Goal: Task Accomplishment & Management: Manage account settings

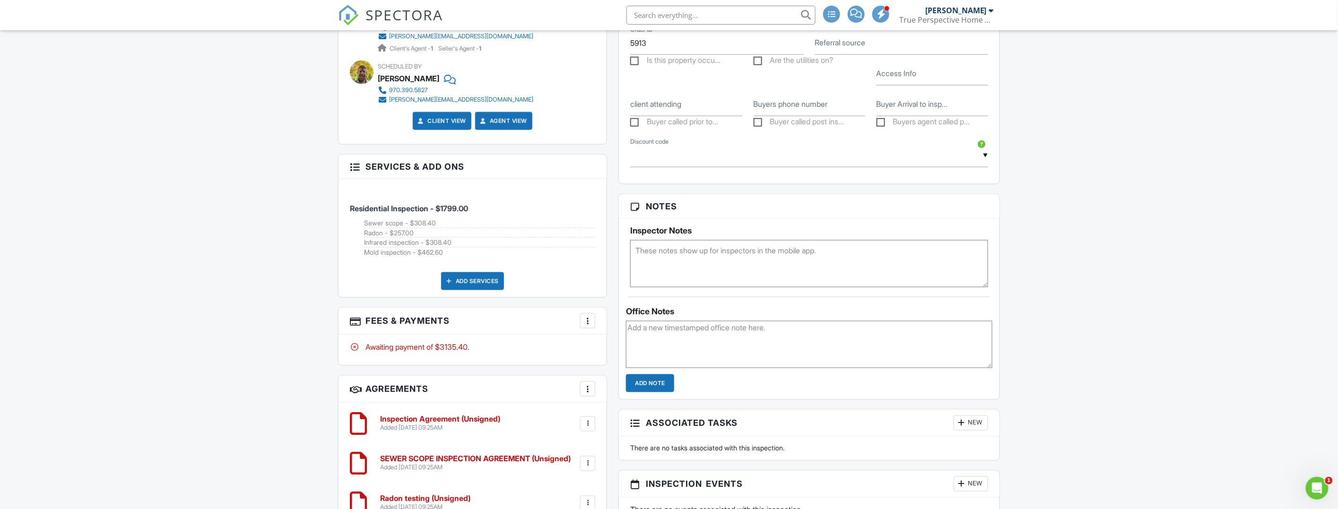
scroll to position [590, 0]
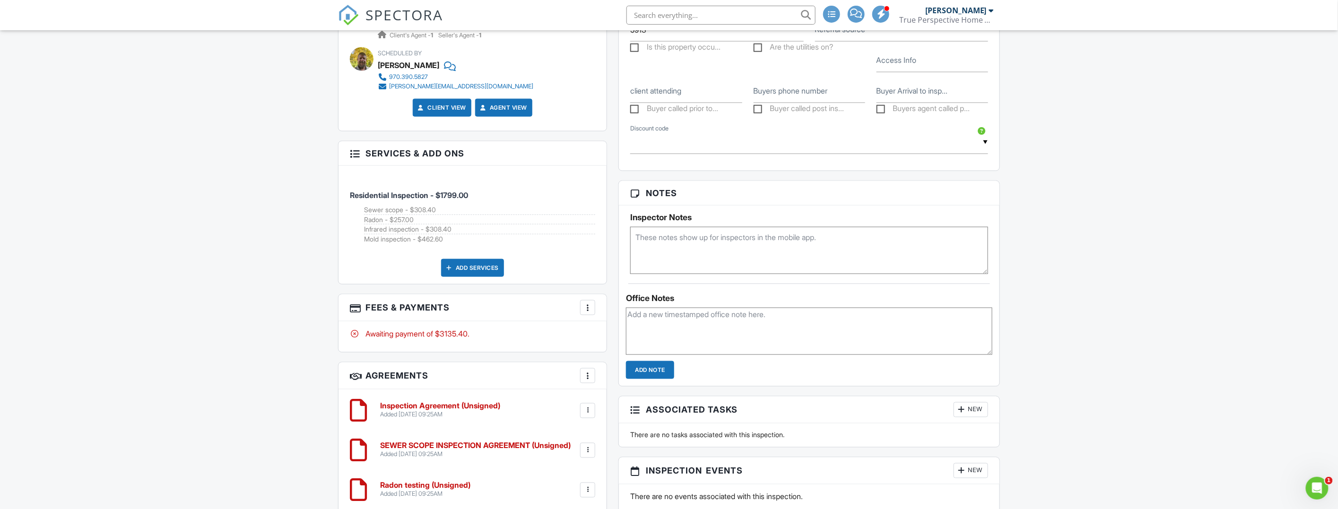
click at [723, 250] on textarea at bounding box center [809, 250] width 358 height 47
type textarea "[PERSON_NAME] will meet and let you in. Significant remodel [DATE]. Squeaky flo…"
click at [266, 208] on div "Dashboard Pay Reports Payments New Inspection Inspections Calendar Templates Se…" at bounding box center [669, 185] width 1338 height 1491
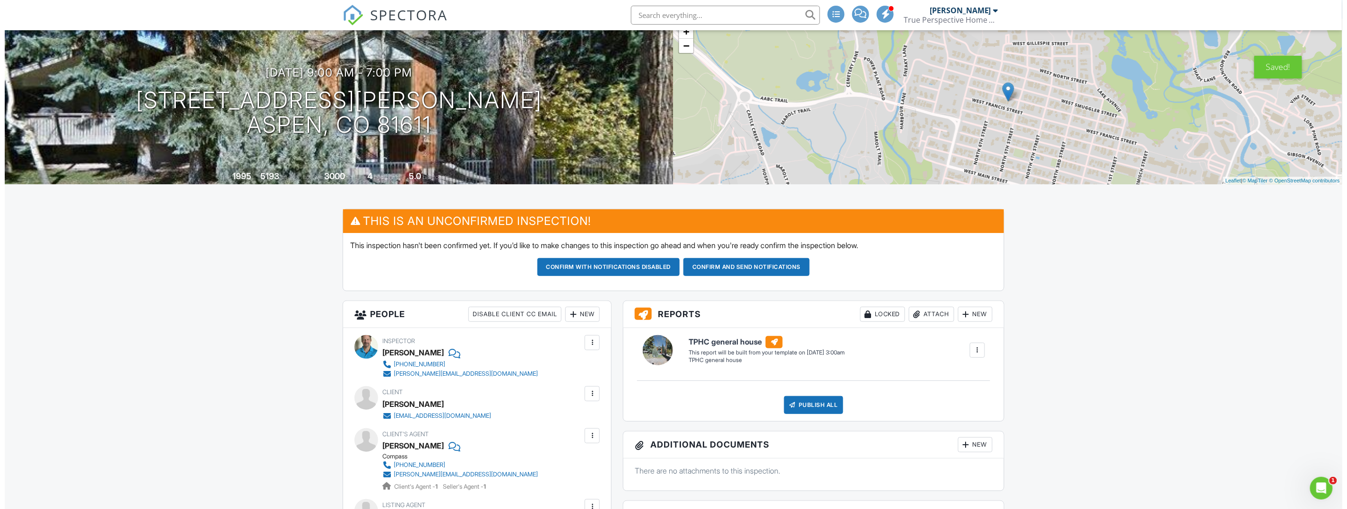
scroll to position [59, 0]
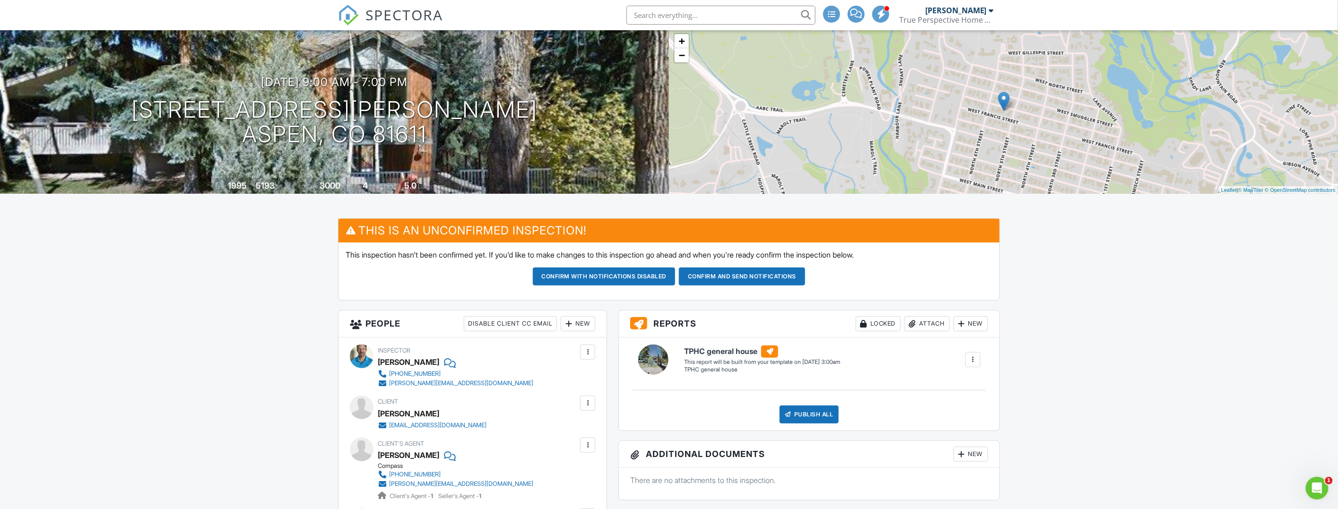
click at [586, 404] on div at bounding box center [587, 403] width 9 height 9
click at [576, 434] on li "Edit" at bounding box center [565, 432] width 48 height 24
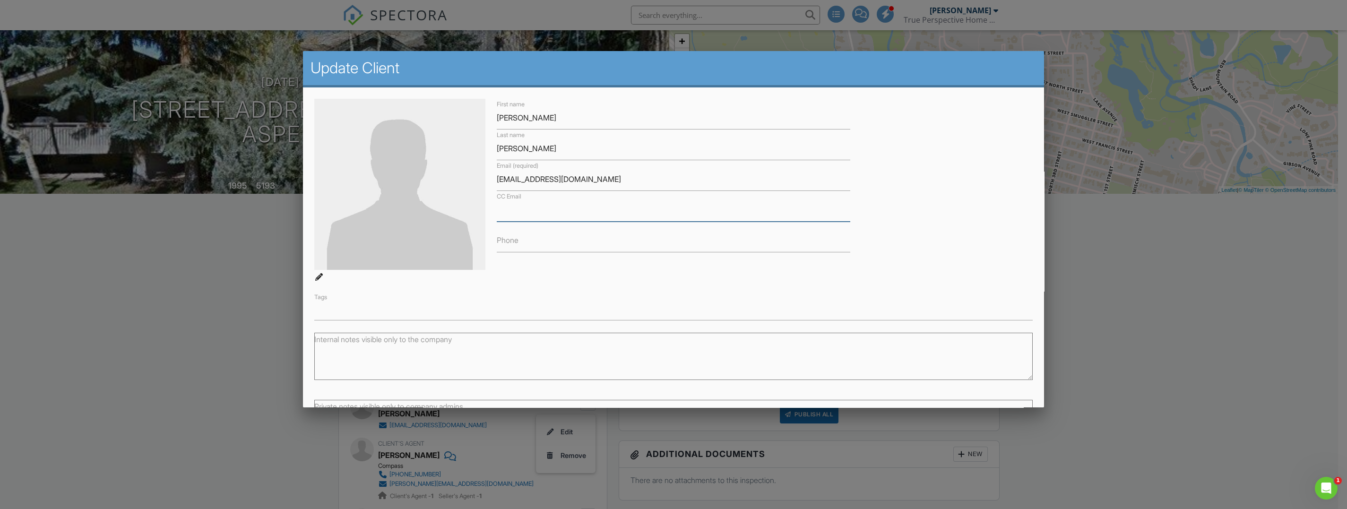
click at [564, 216] on input "CC Email" at bounding box center [674, 210] width 354 height 23
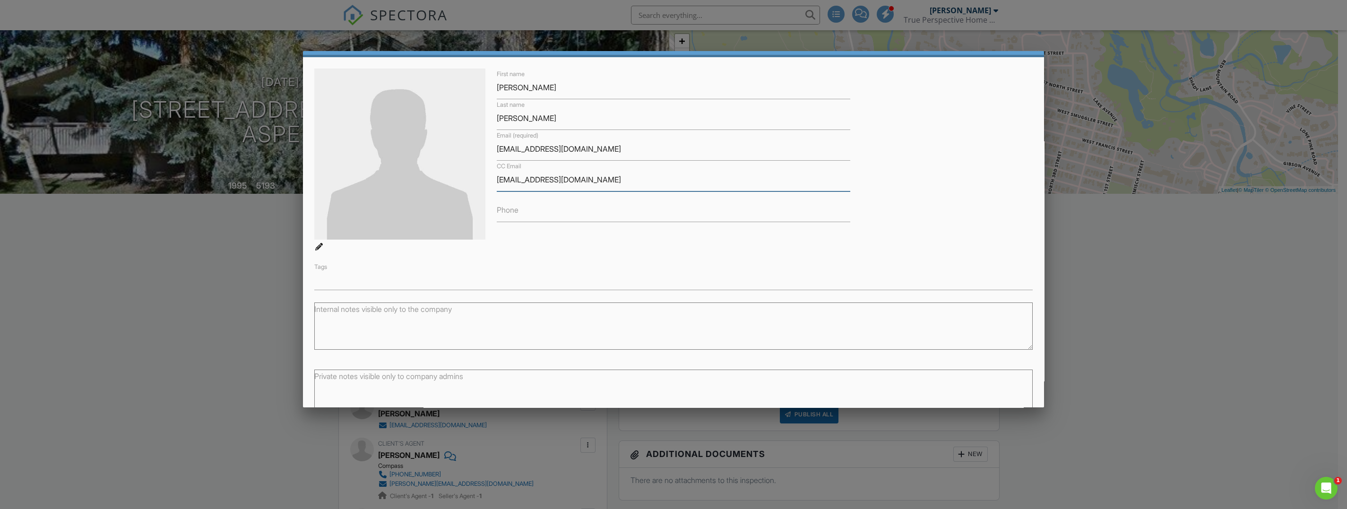
scroll to position [79, 0]
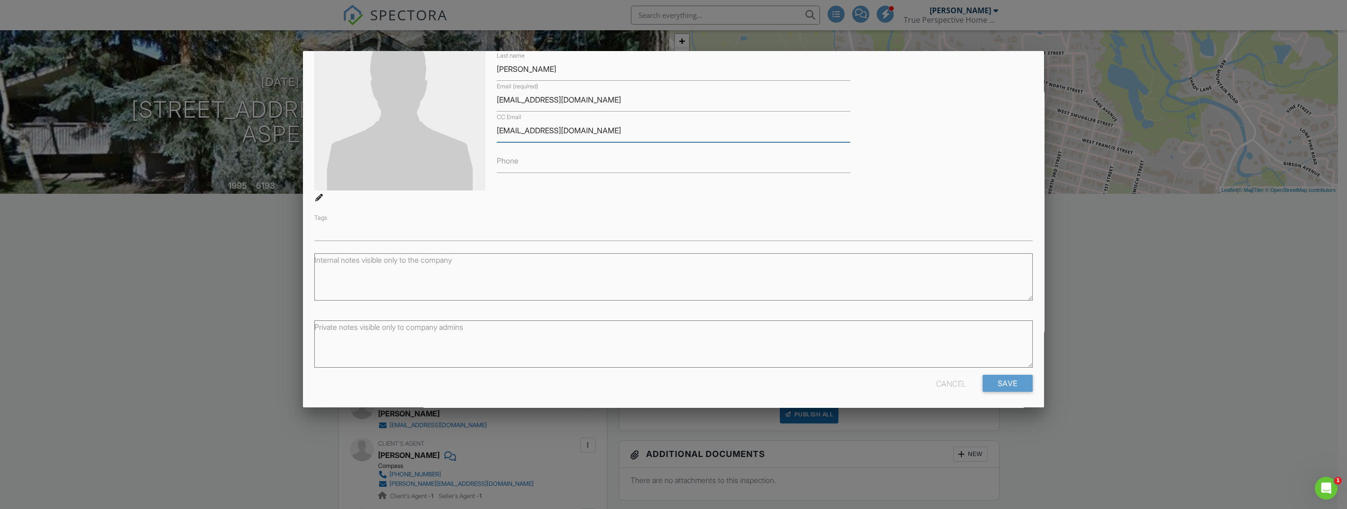
type input "[EMAIL_ADDRESS][DOMAIN_NAME]"
click at [520, 158] on input "Phone" at bounding box center [674, 161] width 354 height 23
type input "415.819.9290"
click at [994, 385] on input "Save" at bounding box center [1008, 383] width 50 height 17
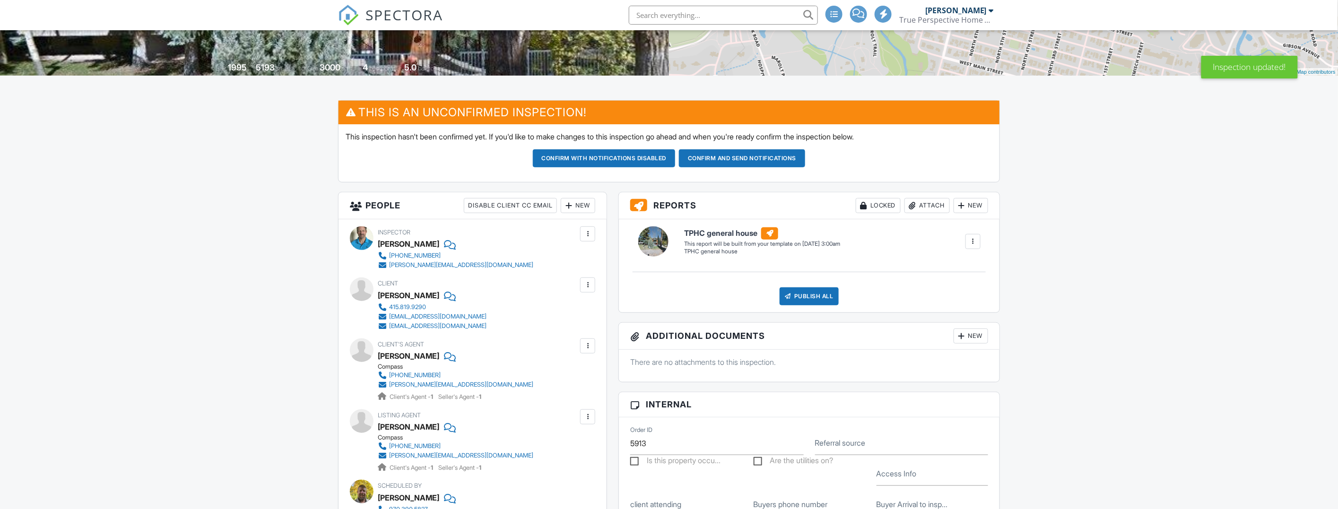
click at [590, 348] on div at bounding box center [587, 345] width 9 height 9
click at [578, 374] on li "Edit" at bounding box center [565, 375] width 48 height 24
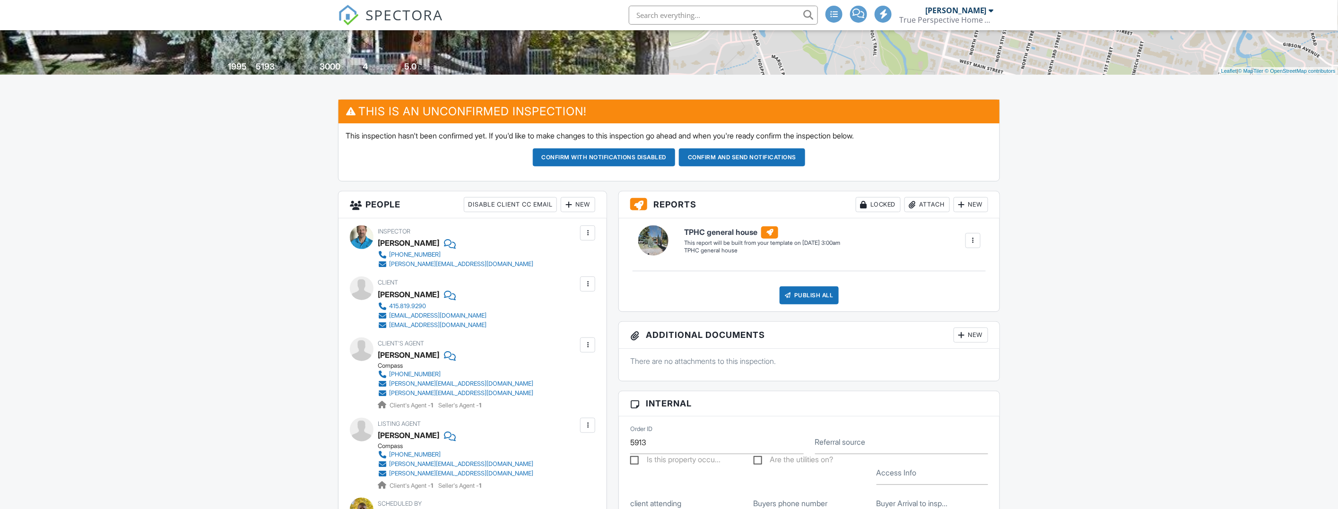
scroll to position [177, 0]
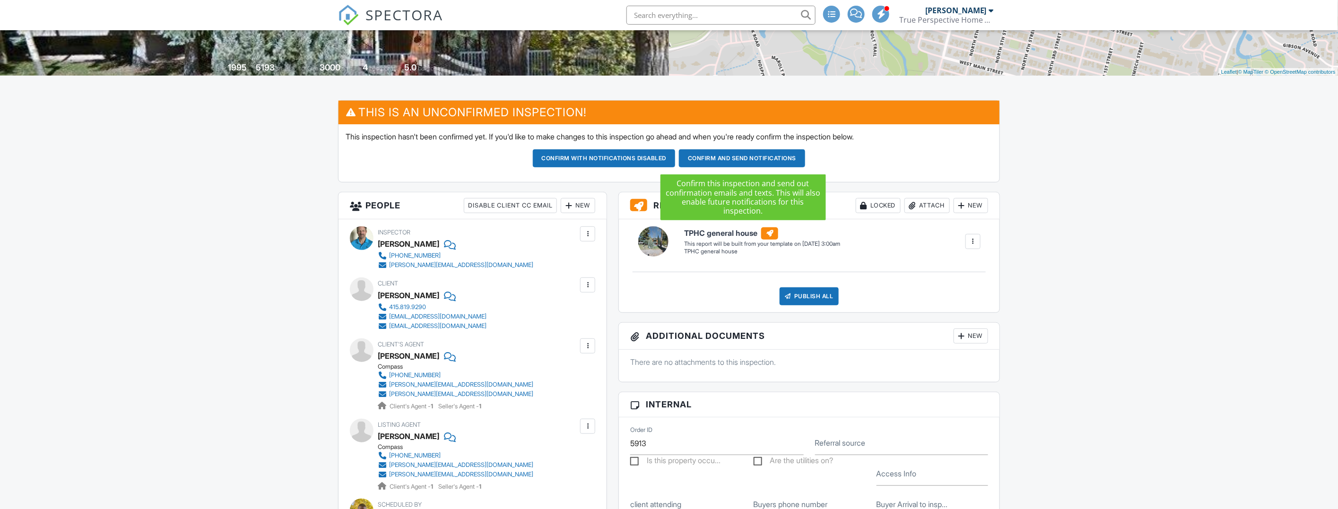
click at [676, 158] on button "Confirm and send notifications" at bounding box center [604, 158] width 143 height 18
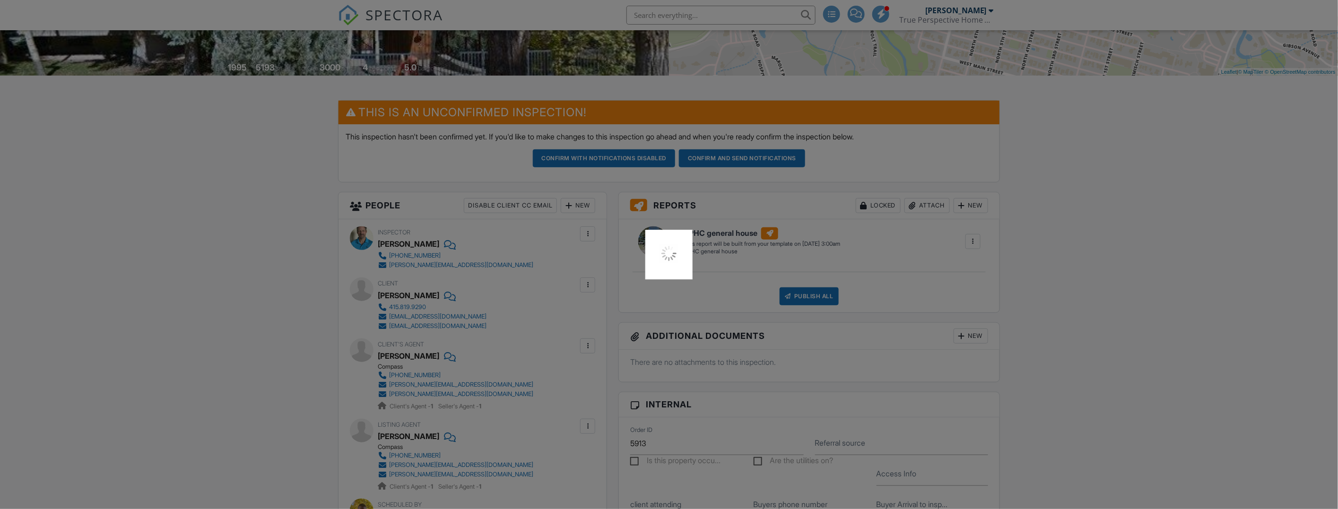
scroll to position [0, 0]
